Goal: Information Seeking & Learning: Learn about a topic

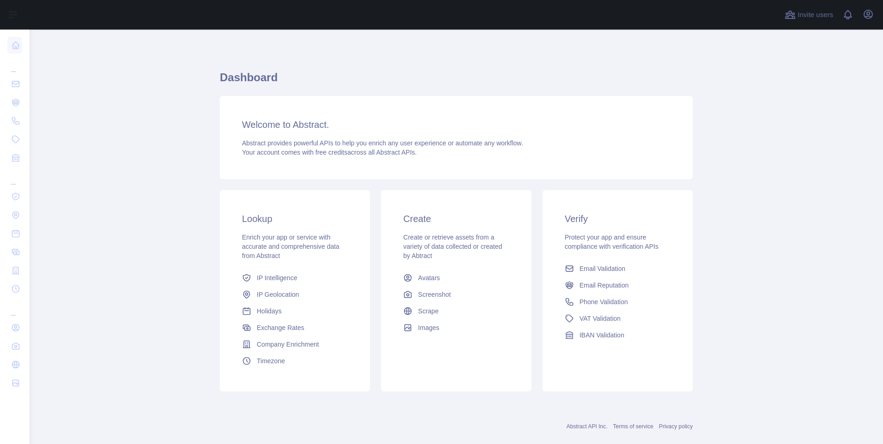
click at [566, 144] on div "Abstract provides powerful APIs to help you enrich any user experience or autom…" at bounding box center [456, 147] width 428 height 18
click at [273, 126] on h3 "Welcome to Abstract." at bounding box center [456, 124] width 428 height 13
click at [265, 361] on span "Timezone" at bounding box center [271, 360] width 28 height 9
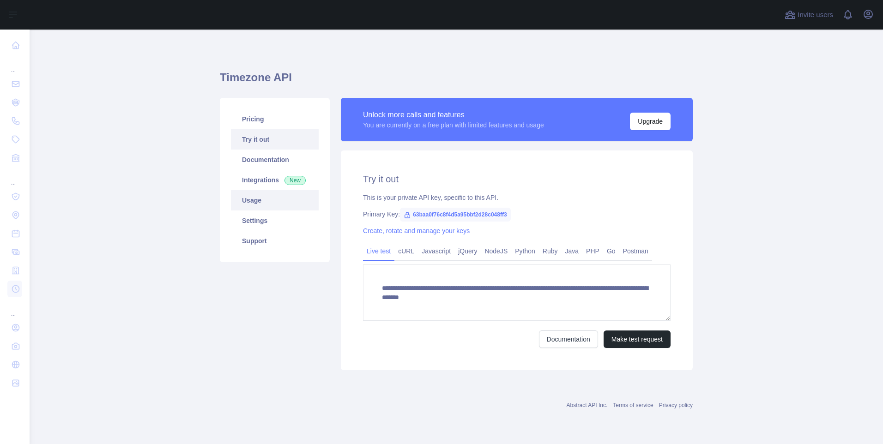
click at [270, 207] on link "Usage" at bounding box center [275, 200] width 88 height 20
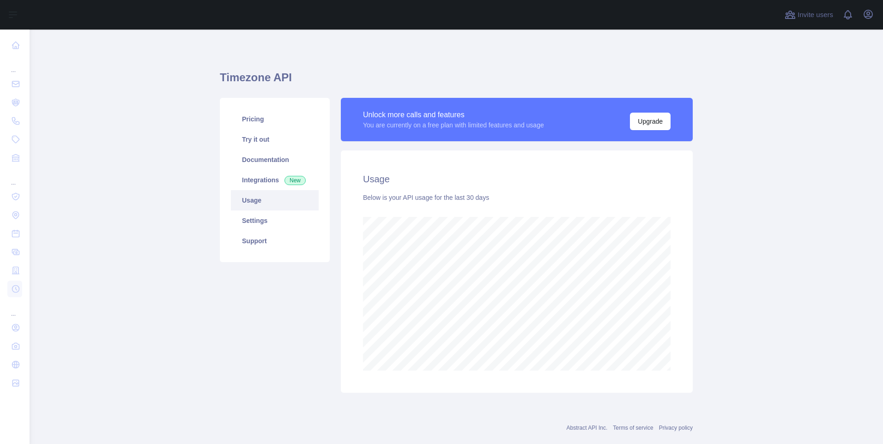
scroll to position [415, 846]
click at [248, 162] on link "Documentation" at bounding box center [275, 160] width 88 height 20
click at [257, 141] on link "Try it out" at bounding box center [275, 139] width 88 height 20
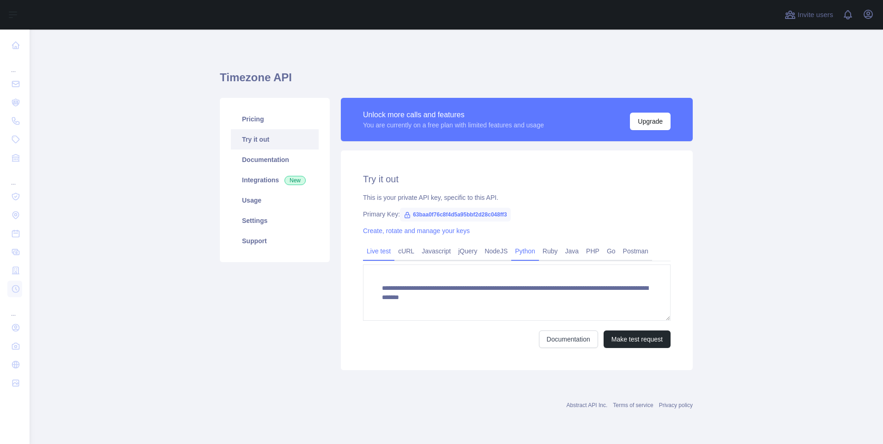
click at [524, 250] on link "Python" at bounding box center [525, 251] width 28 height 15
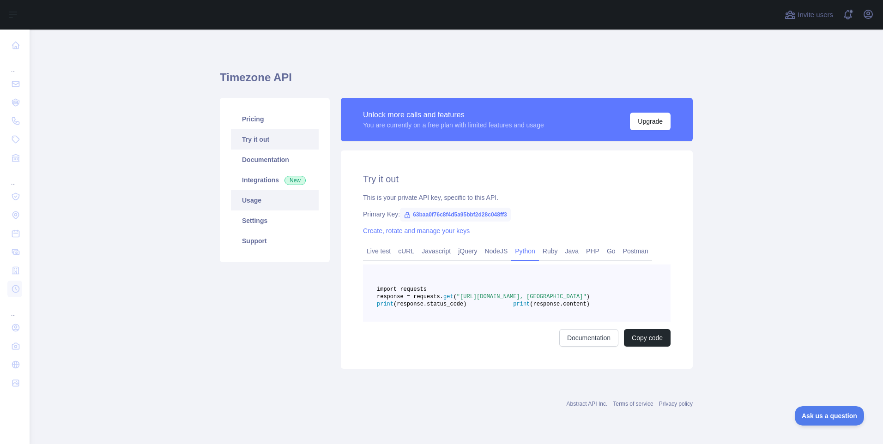
click at [249, 204] on link "Usage" at bounding box center [275, 200] width 88 height 20
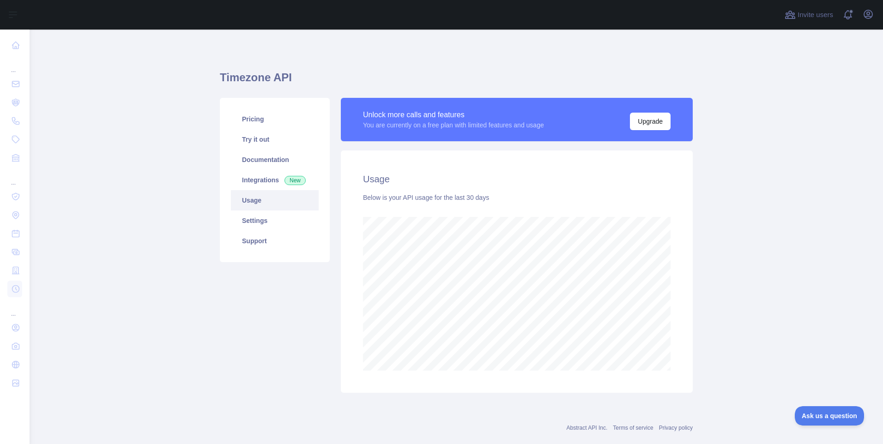
scroll to position [415, 846]
click at [252, 144] on link "Try it out" at bounding box center [275, 139] width 88 height 20
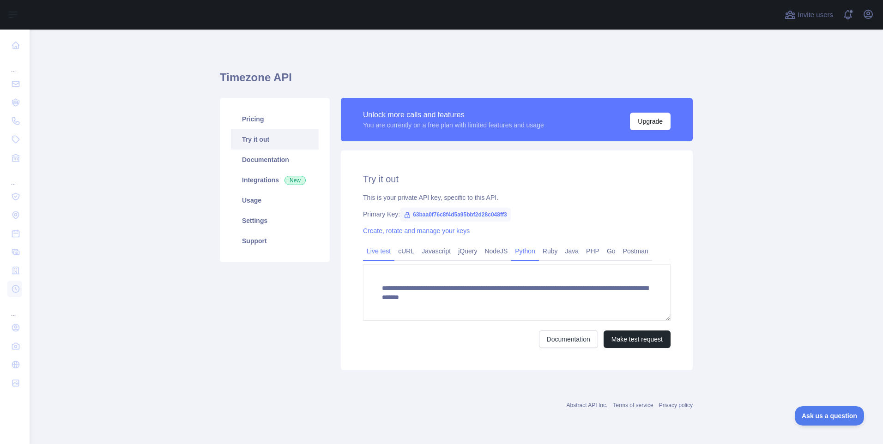
click at [519, 256] on link "Python" at bounding box center [525, 251] width 28 height 15
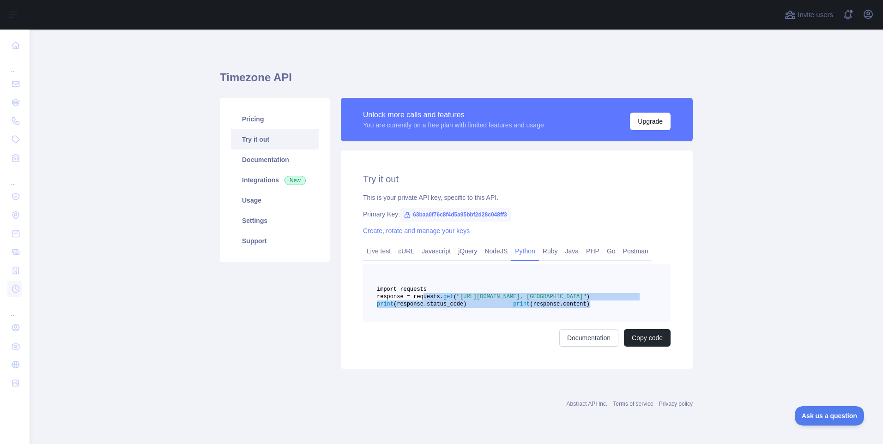
drag, startPoint x: 415, startPoint y: 305, endPoint x: 500, endPoint y: 328, distance: 88.0
click at [500, 322] on pre "import requests response = requests. get ( "https://timezone.abstractapi.com/v1…" at bounding box center [516, 293] width 307 height 57
copy code "response = requests. get ( "https://timezone.abstractapi.com/v1/current_time/?a…"
click at [157, 313] on main "Timezone API Pricing Try it out Documentation Integrations New Usage Settings S…" at bounding box center [456, 237] width 853 height 415
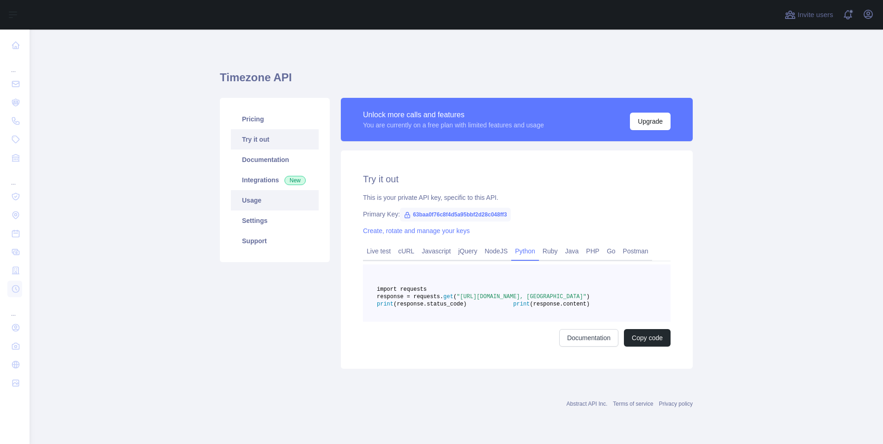
click at [253, 203] on link "Usage" at bounding box center [275, 200] width 88 height 20
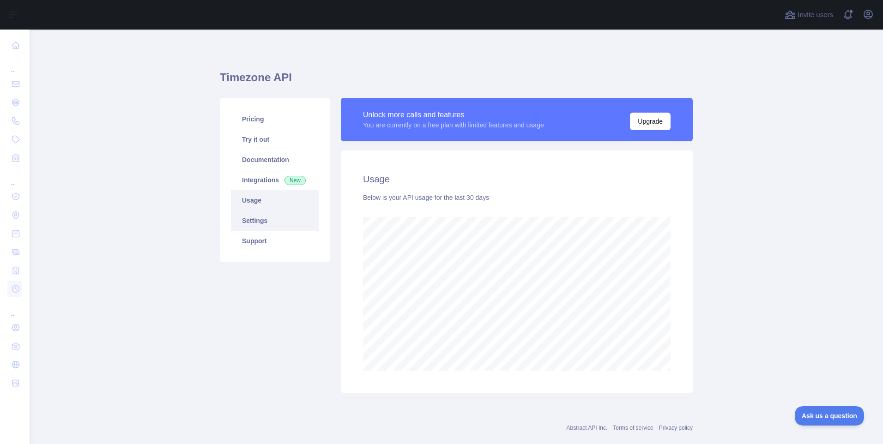
click at [259, 225] on link "Settings" at bounding box center [275, 221] width 88 height 20
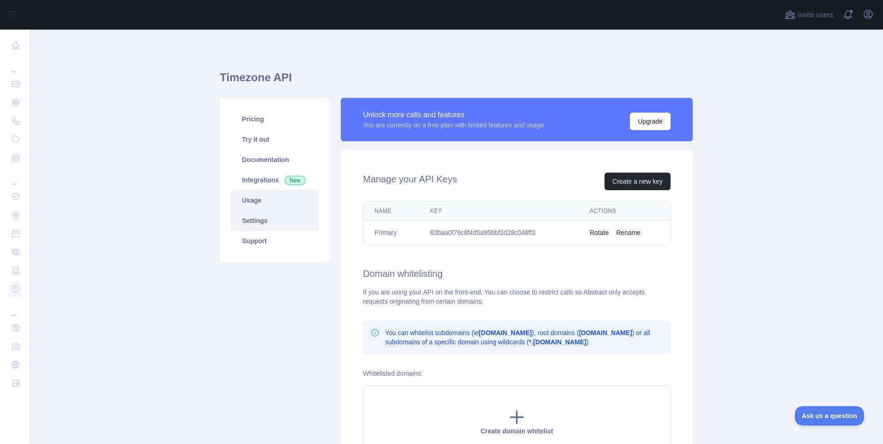
click at [246, 202] on link "Usage" at bounding box center [275, 200] width 88 height 20
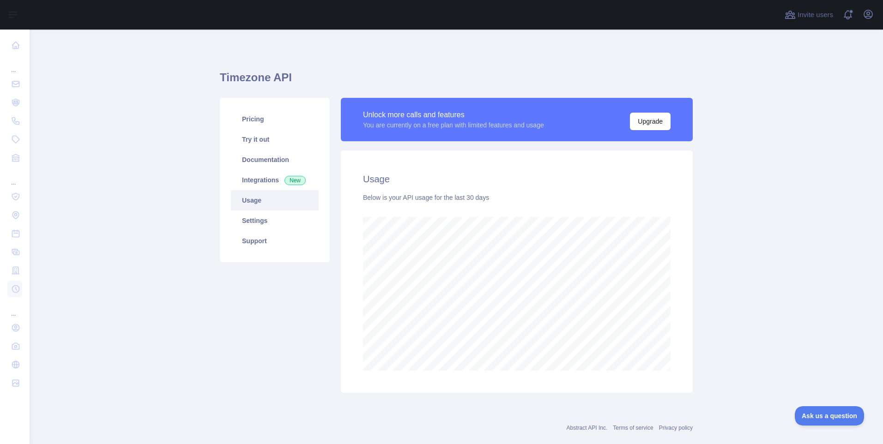
scroll to position [415, 846]
click at [680, 355] on div "Usage Below is your API usage for the last 30 days" at bounding box center [517, 271] width 352 height 242
click at [243, 143] on link "Try it out" at bounding box center [275, 139] width 88 height 20
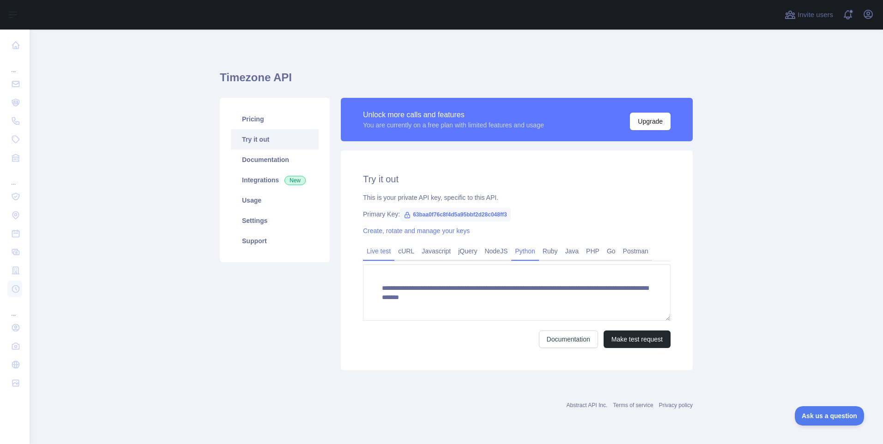
click at [523, 253] on link "Python" at bounding box center [525, 251] width 28 height 15
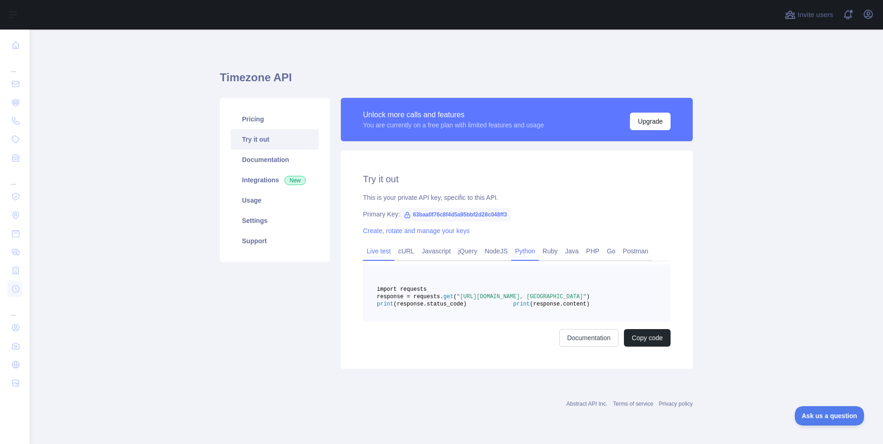
click at [372, 257] on link "Live test" at bounding box center [378, 251] width 31 height 15
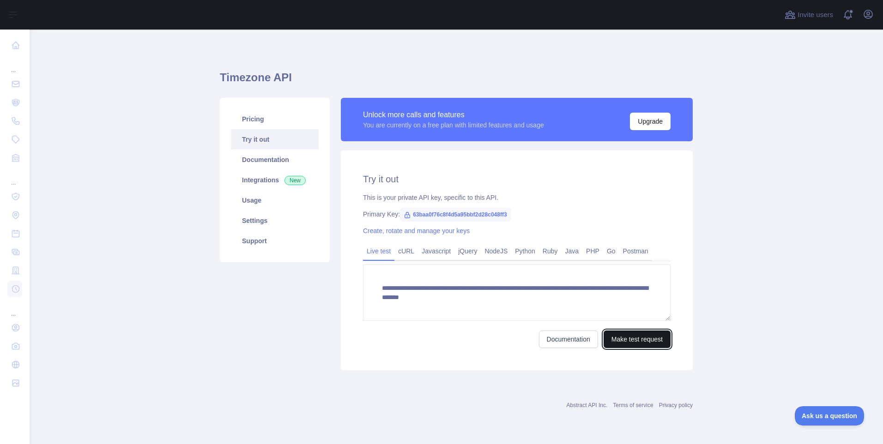
click at [623, 343] on button "Make test request" at bounding box center [636, 340] width 67 height 18
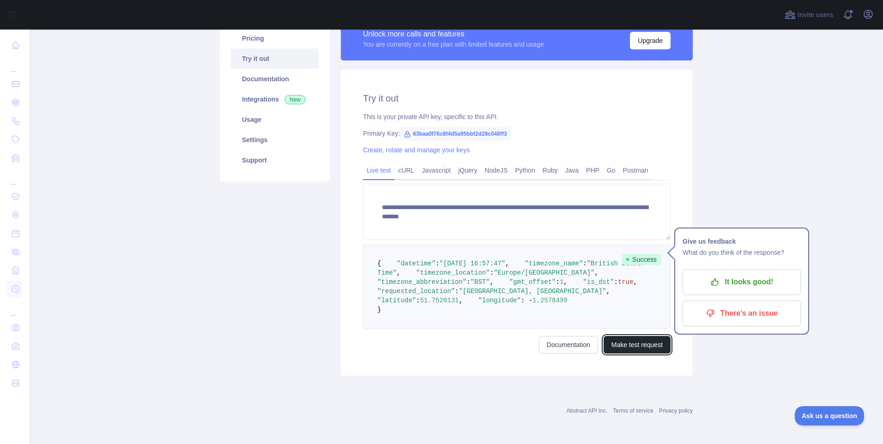
scroll to position [92, 0]
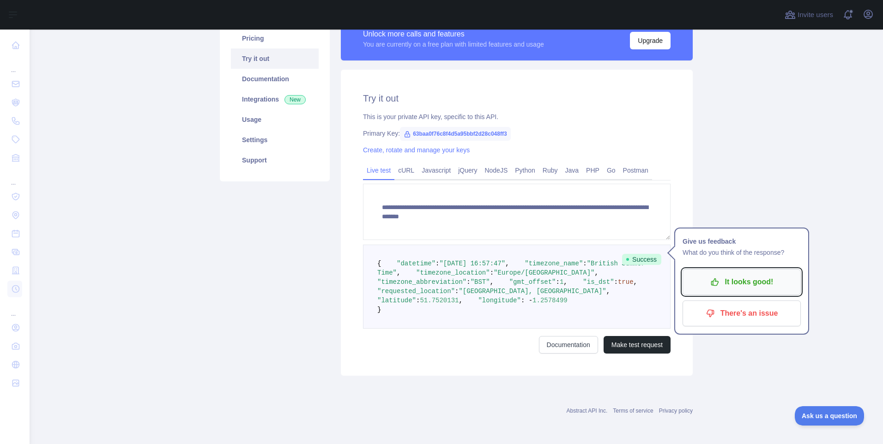
click at [712, 278] on p "It looks good!" at bounding box center [741, 282] width 104 height 16
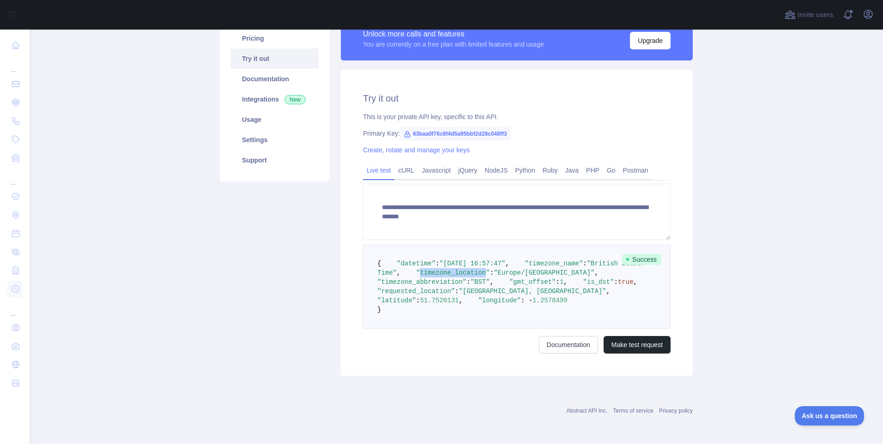
drag, startPoint x: 391, startPoint y: 279, endPoint x: 451, endPoint y: 280, distance: 59.6
click at [451, 277] on span ""timezone_location"" at bounding box center [453, 272] width 74 height 7
copy span "timezone_location"
click at [379, 284] on pre "{ "datetime" : "2025-09-08 16:57:47" , "timezone_name" : "British Summer Time" …" at bounding box center [516, 287] width 307 height 84
drag, startPoint x: 420, startPoint y: 282, endPoint x: 453, endPoint y: 282, distance: 33.2
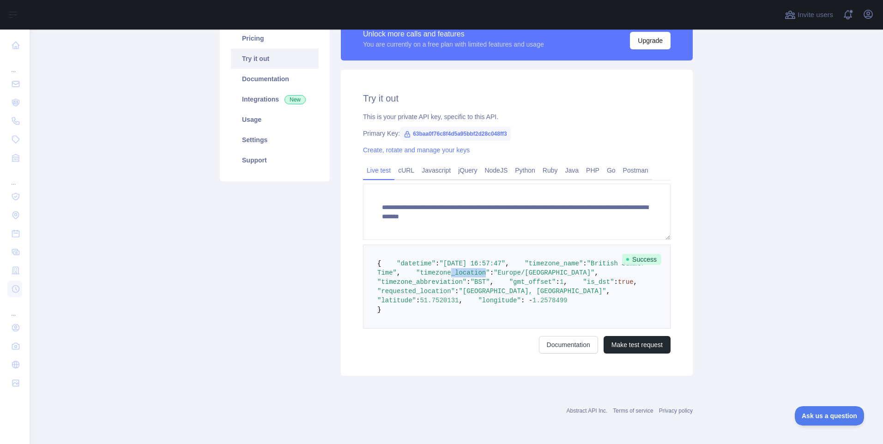
click at [453, 277] on span ""timezone_location"" at bounding box center [453, 272] width 74 height 7
copy span "_location"
drag, startPoint x: 391, startPoint y: 301, endPoint x: 403, endPoint y: 300, distance: 11.6
click at [509, 286] on span ""gmt_offset"" at bounding box center [532, 281] width 47 height 7
copy span "gmt"
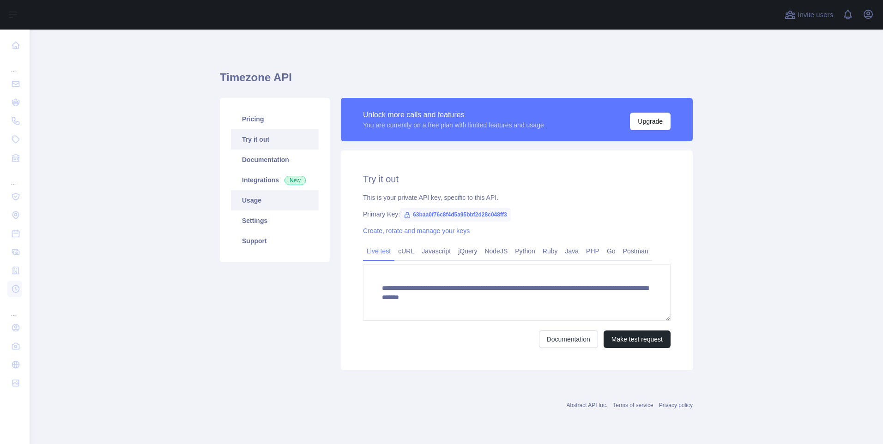
click at [264, 207] on link "Usage" at bounding box center [275, 200] width 88 height 20
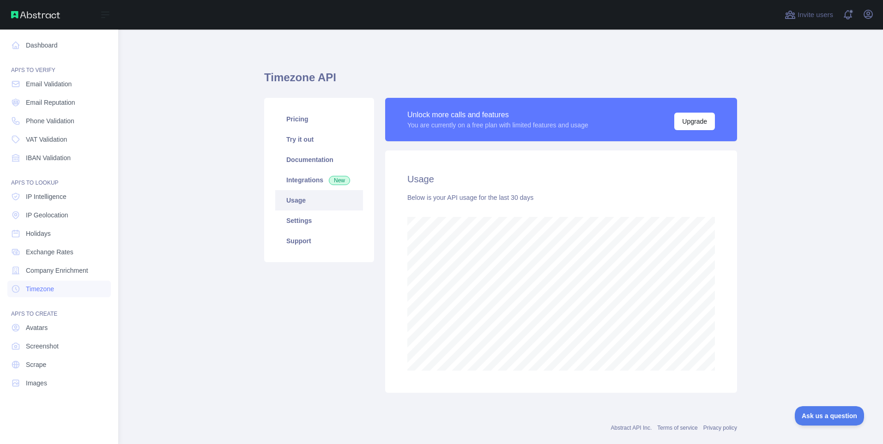
scroll to position [461232, 460800]
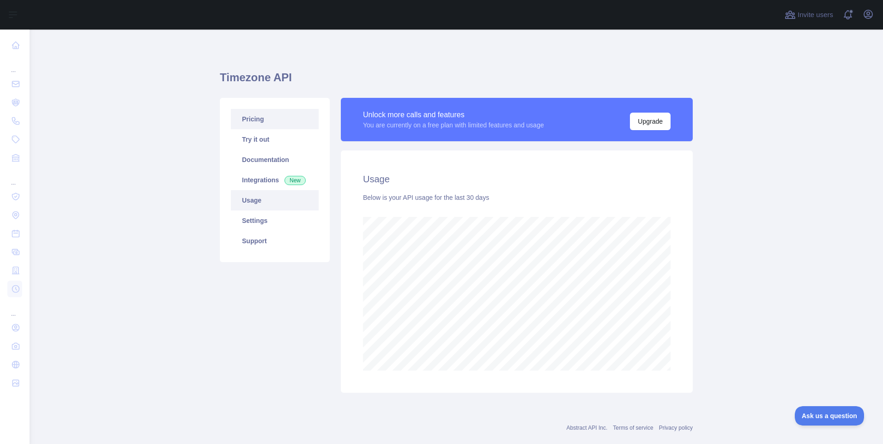
click at [254, 123] on link "Pricing" at bounding box center [275, 119] width 88 height 20
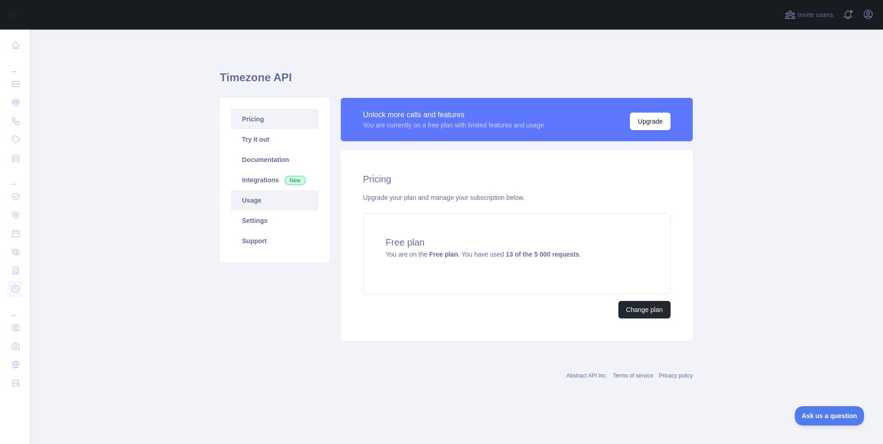
click at [251, 205] on link "Usage" at bounding box center [275, 200] width 88 height 20
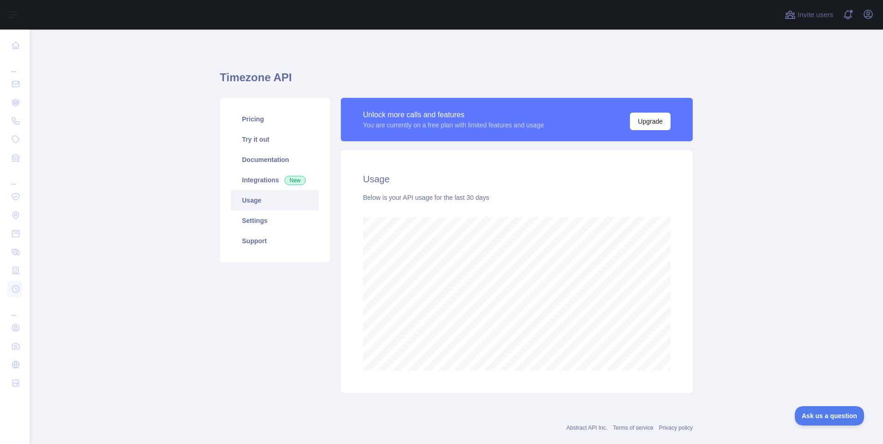
scroll to position [415, 846]
click at [547, 171] on div "Usage Below is your API usage for the last 30 days" at bounding box center [517, 271] width 352 height 242
